Goal: Task Accomplishment & Management: Complete application form

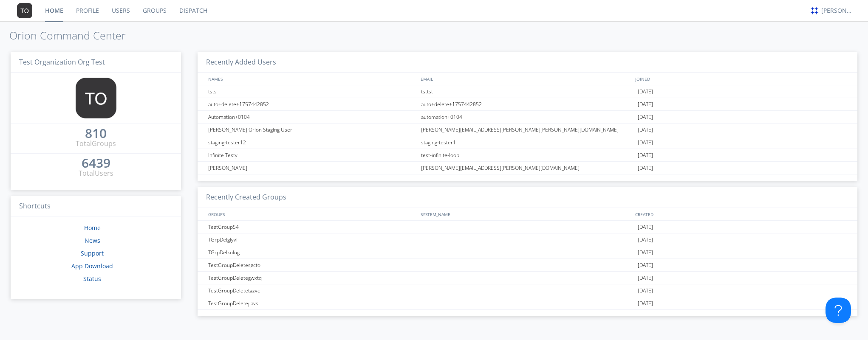
click at [128, 12] on link "Users" at bounding box center [120, 10] width 31 height 21
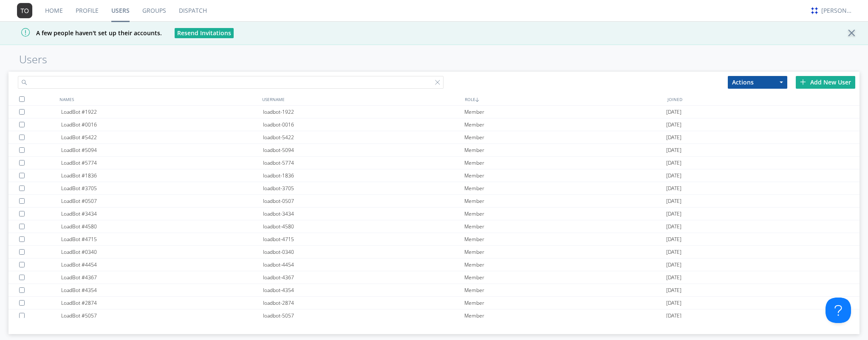
click at [91, 81] on input "text" at bounding box center [230, 82] width 425 height 13
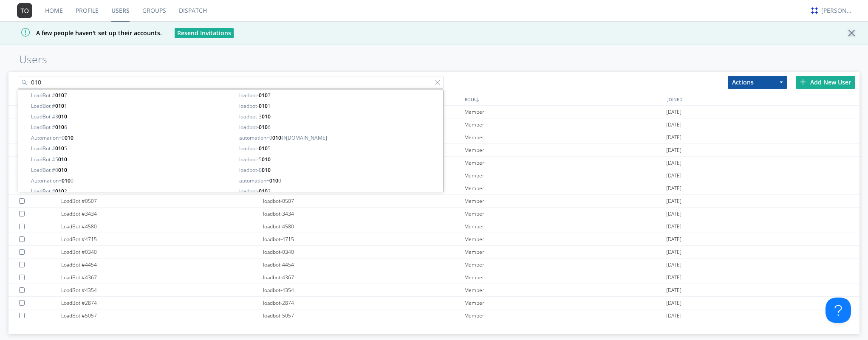
type input "0103"
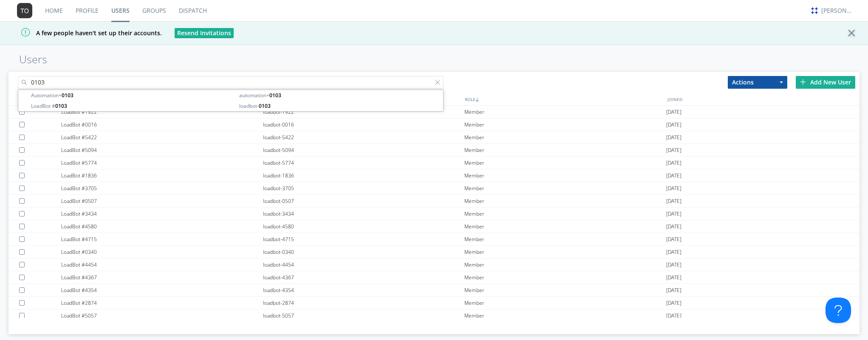
drag, startPoint x: 88, startPoint y: 82, endPoint x: -14, endPoint y: 73, distance: 102.4
click at [0, 73] on html "Home Profile Users Groups Dispatch [PERSON_NAME] A few people haven't set up th…" at bounding box center [434, 170] width 868 height 340
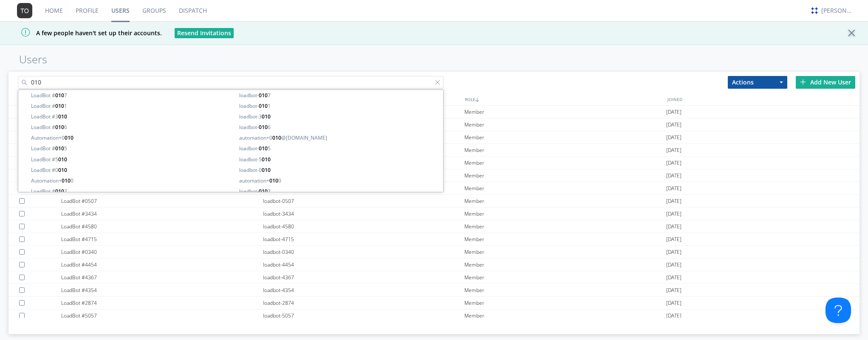
type input "0104"
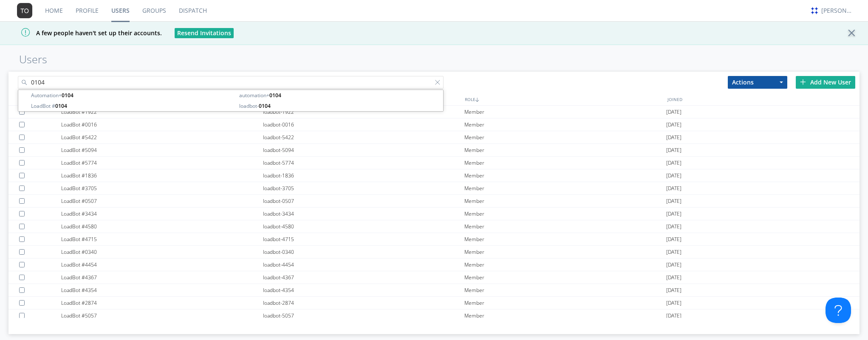
drag, startPoint x: 56, startPoint y: 82, endPoint x: 20, endPoint y: 77, distance: 36.4
click at [20, 77] on input "0104" at bounding box center [230, 82] width 425 height 13
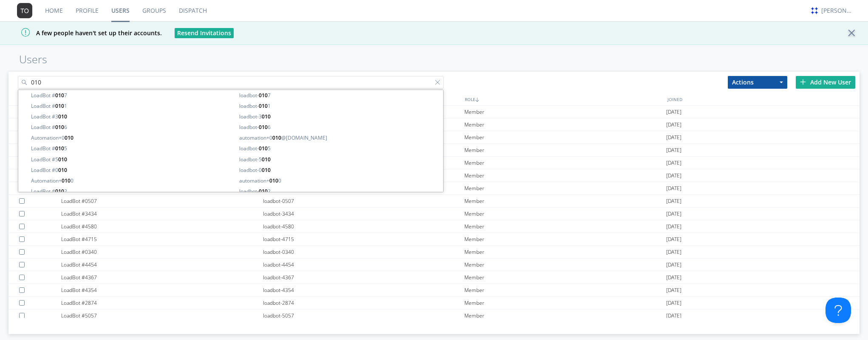
type input "0105"
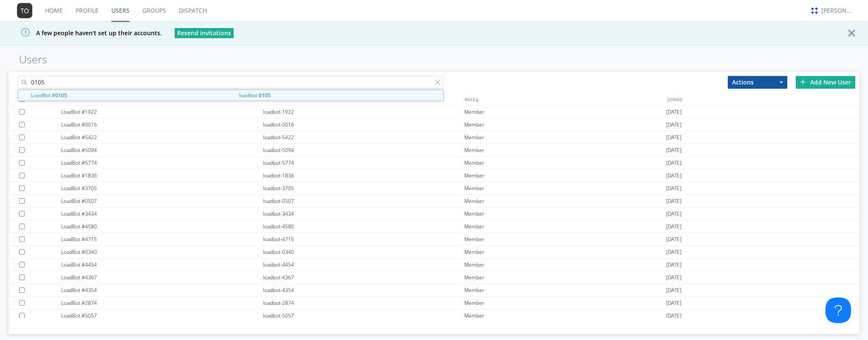
drag, startPoint x: 57, startPoint y: 86, endPoint x: 19, endPoint y: 81, distance: 37.7
click at [19, 81] on input "0105" at bounding box center [230, 82] width 425 height 13
click at [38, 79] on input "00105" at bounding box center [230, 82] width 425 height 13
type input "0105"
drag, startPoint x: 55, startPoint y: 83, endPoint x: 13, endPoint y: 79, distance: 42.7
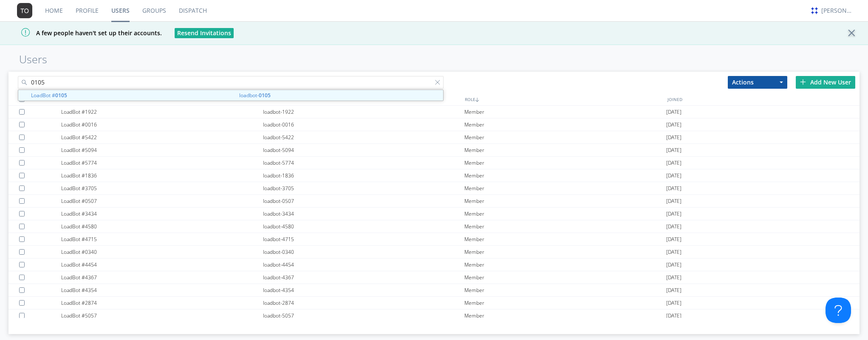
click at [13, 79] on div "0105" at bounding box center [220, 81] width 425 height 18
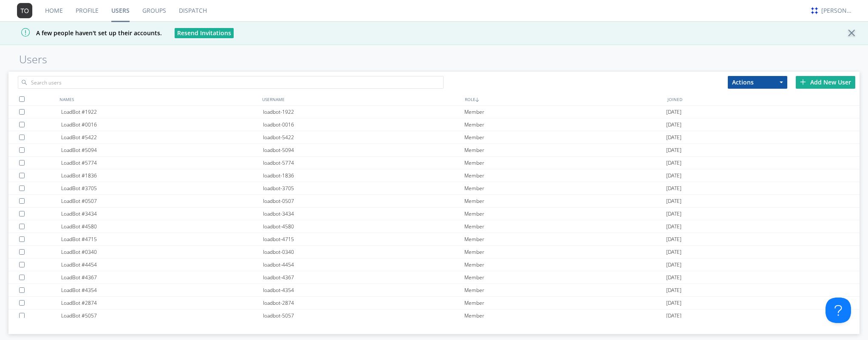
click at [749, 80] on button "Actions" at bounding box center [757, 82] width 59 height 13
click at [507, 81] on div "Actions Add to Group Delete User Edit Settings Export Users Add New User" at bounding box center [433, 81] width 851 height 19
click at [814, 82] on div "Add New User" at bounding box center [825, 82] width 59 height 13
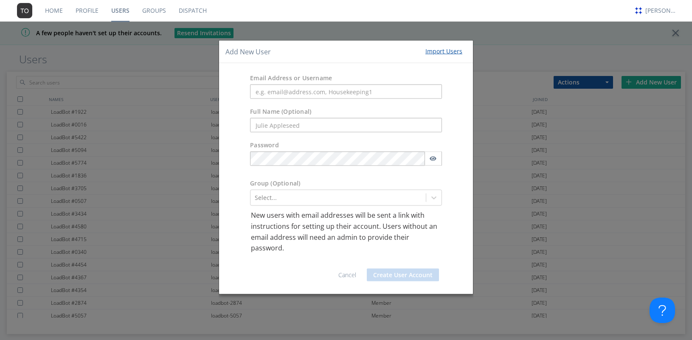
click at [640, 172] on div "Add New User Import Users Email Address or Username Full Name (Optional) Passwo…" at bounding box center [346, 170] width 692 height 340
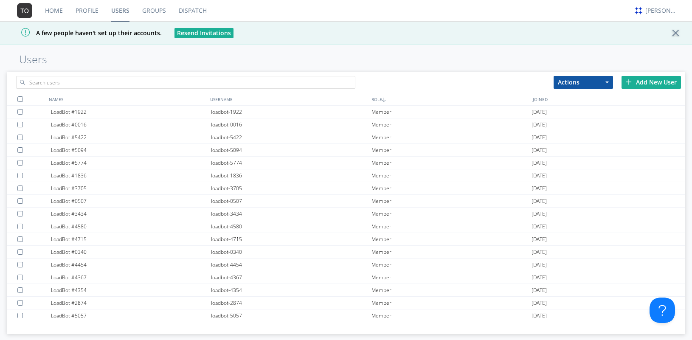
click at [644, 85] on div "Add New User" at bounding box center [651, 82] width 59 height 13
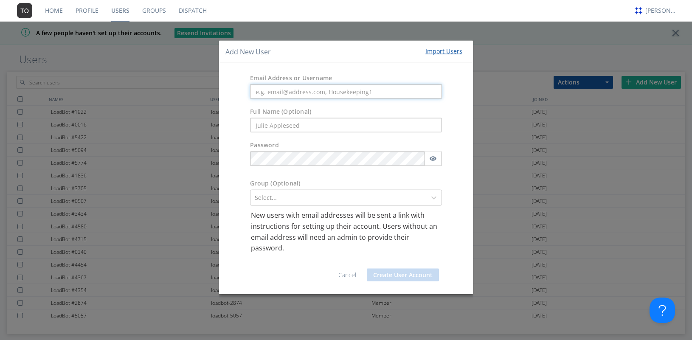
click at [297, 92] on input "text" at bounding box center [346, 92] width 192 height 14
click at [277, 89] on input "text" at bounding box center [346, 92] width 192 height 14
paste input "automation+0105"
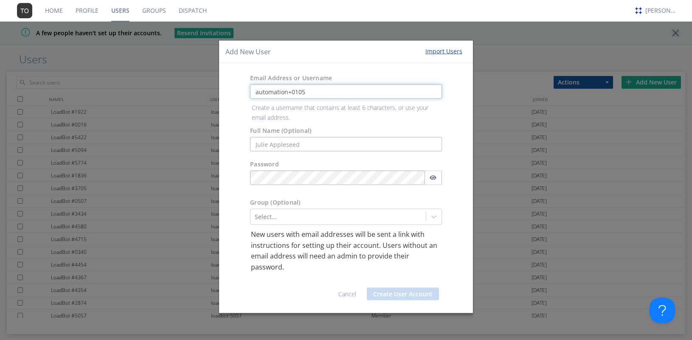
type input "automation+0105"
click at [267, 145] on form "Email Address or Username automation+0105 Create a username that contains at le…" at bounding box center [346, 188] width 241 height 237
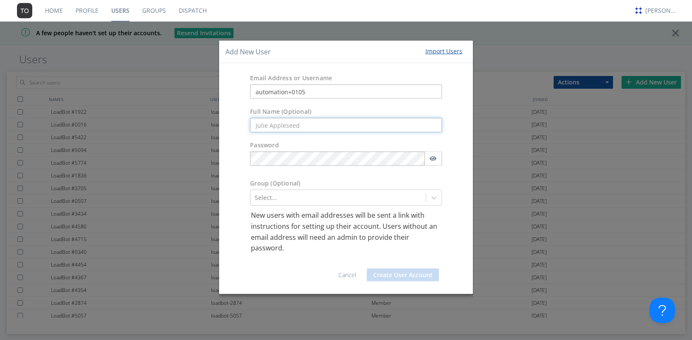
paste input "automation+0105"
click at [259, 123] on input "automation+0105" at bounding box center [346, 125] width 192 height 14
type input "Automation+0105"
click at [662, 208] on div "Add New User Import Users Email Address or Username automation+0105 Full Name (…" at bounding box center [346, 170] width 692 height 340
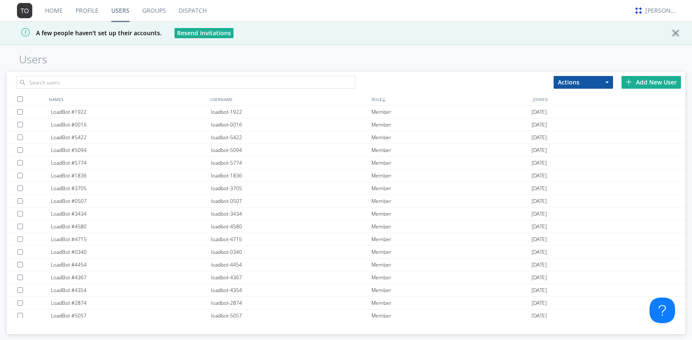
click at [661, 80] on div "Add New User" at bounding box center [651, 82] width 59 height 13
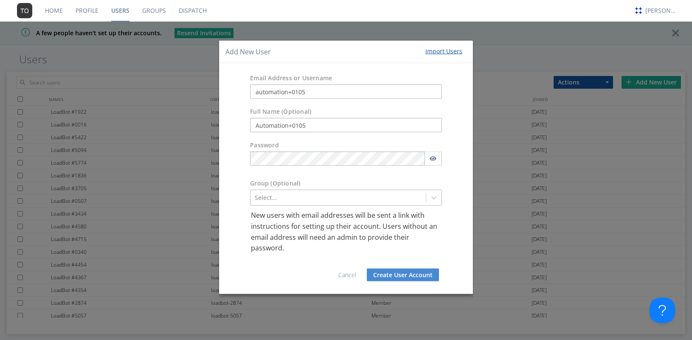
click at [257, 198] on div at bounding box center [338, 198] width 167 height 10
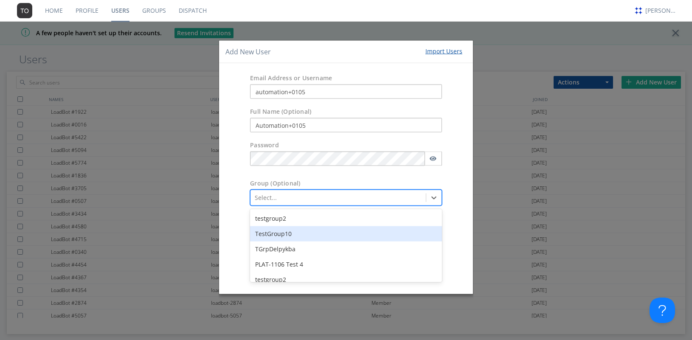
click at [456, 164] on div "Password" at bounding box center [346, 156] width 254 height 38
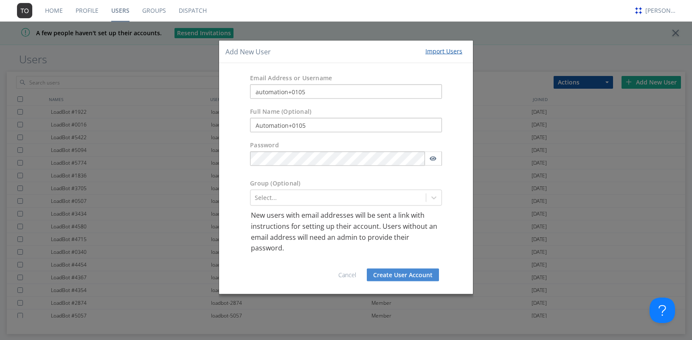
click at [416, 275] on button "Create User Account" at bounding box center [403, 275] width 72 height 13
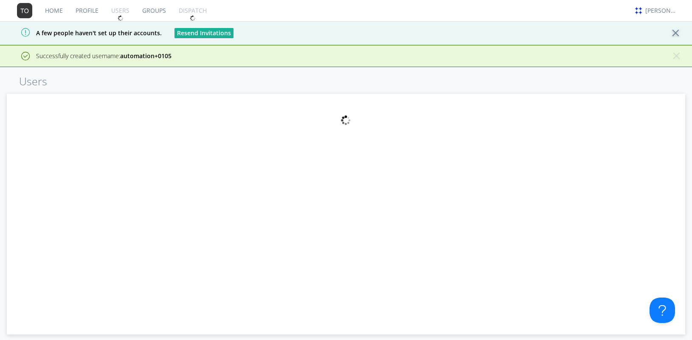
click at [673, 36] on div at bounding box center [678, 33] width 15 height 8
click at [677, 52] on button "× Close alert" at bounding box center [676, 59] width 8 height 15
